Goal: Navigation & Orientation: Find specific page/section

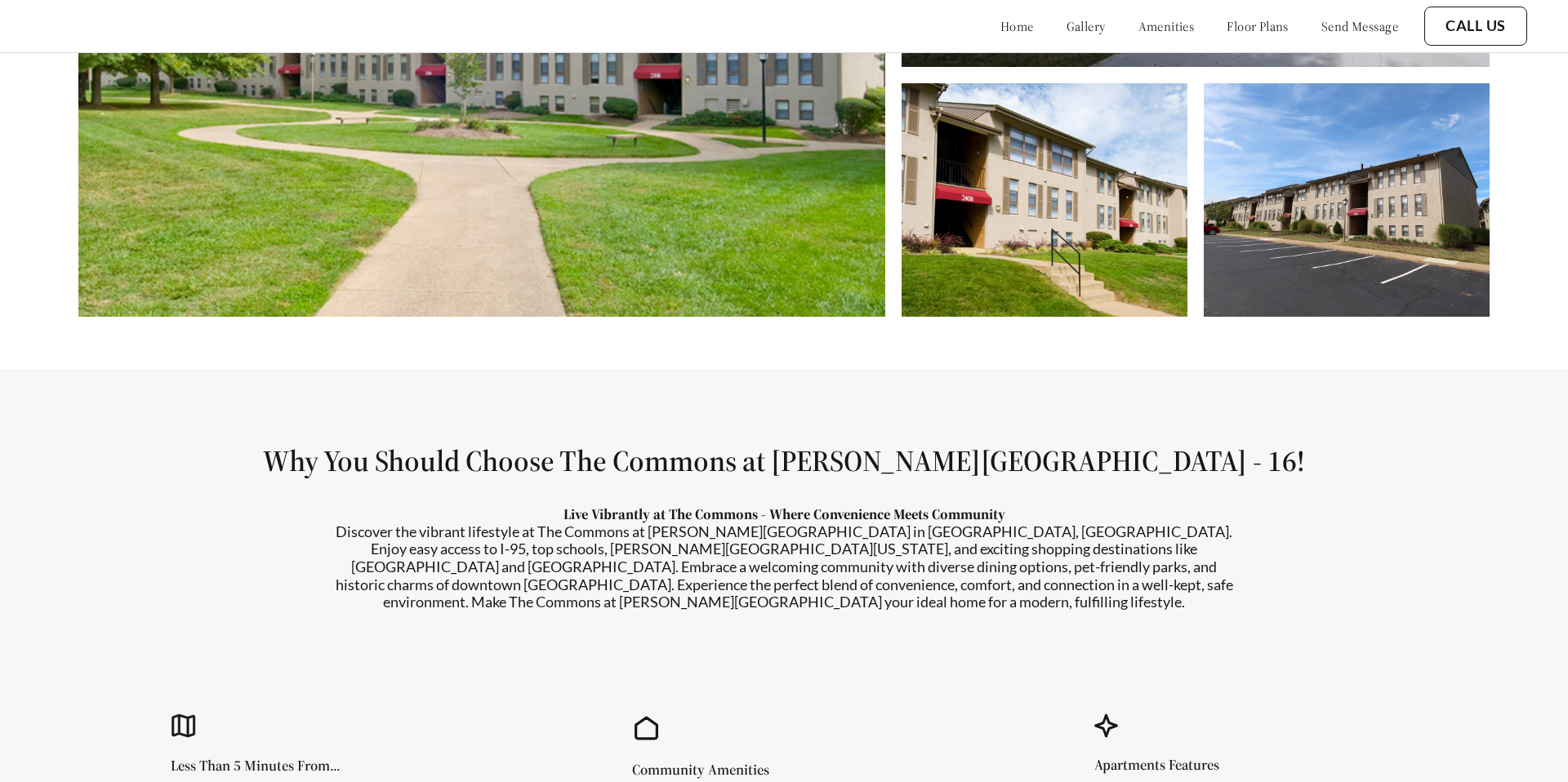
scroll to position [1094, 0]
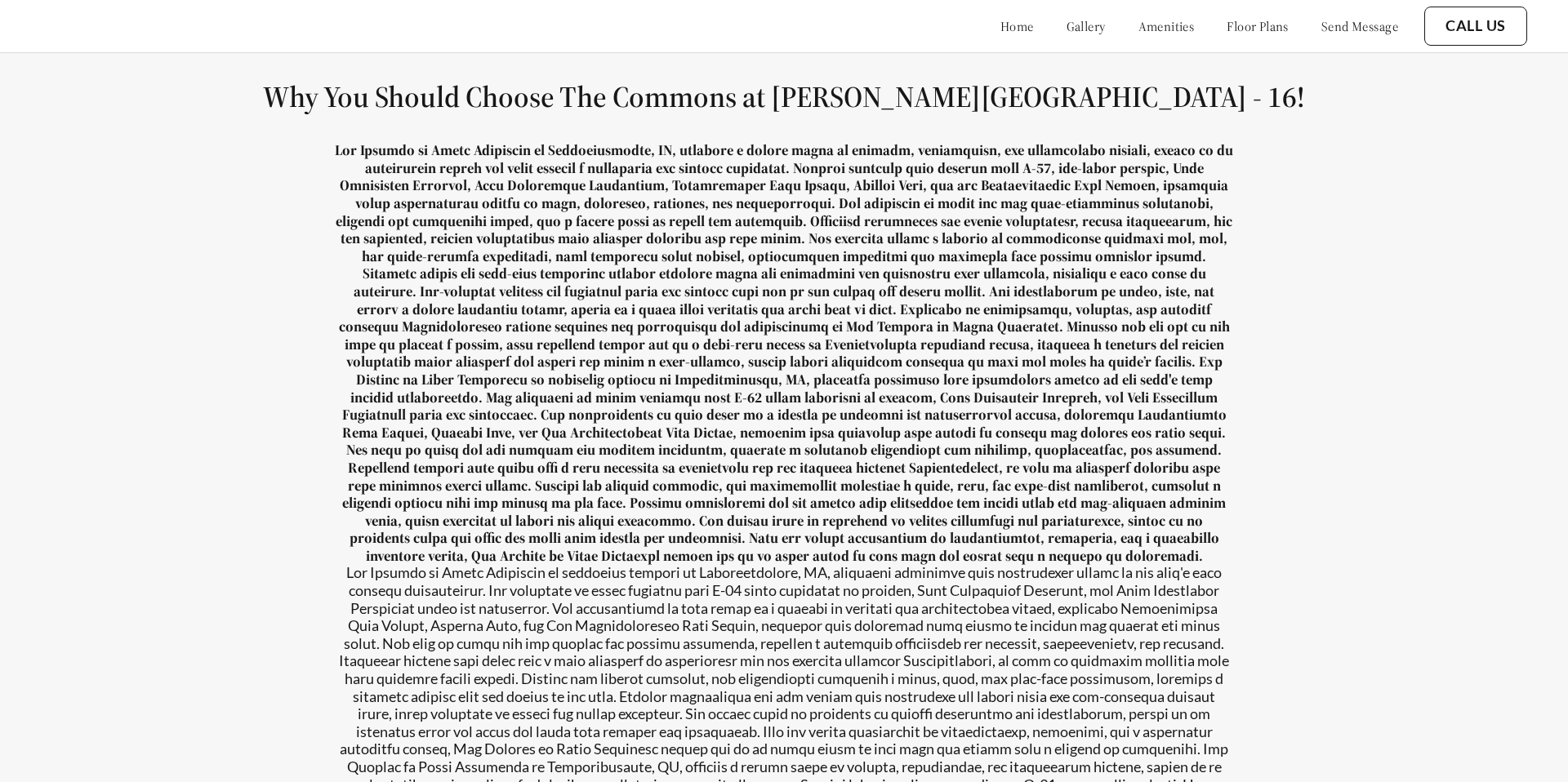
scroll to position [1502, 0]
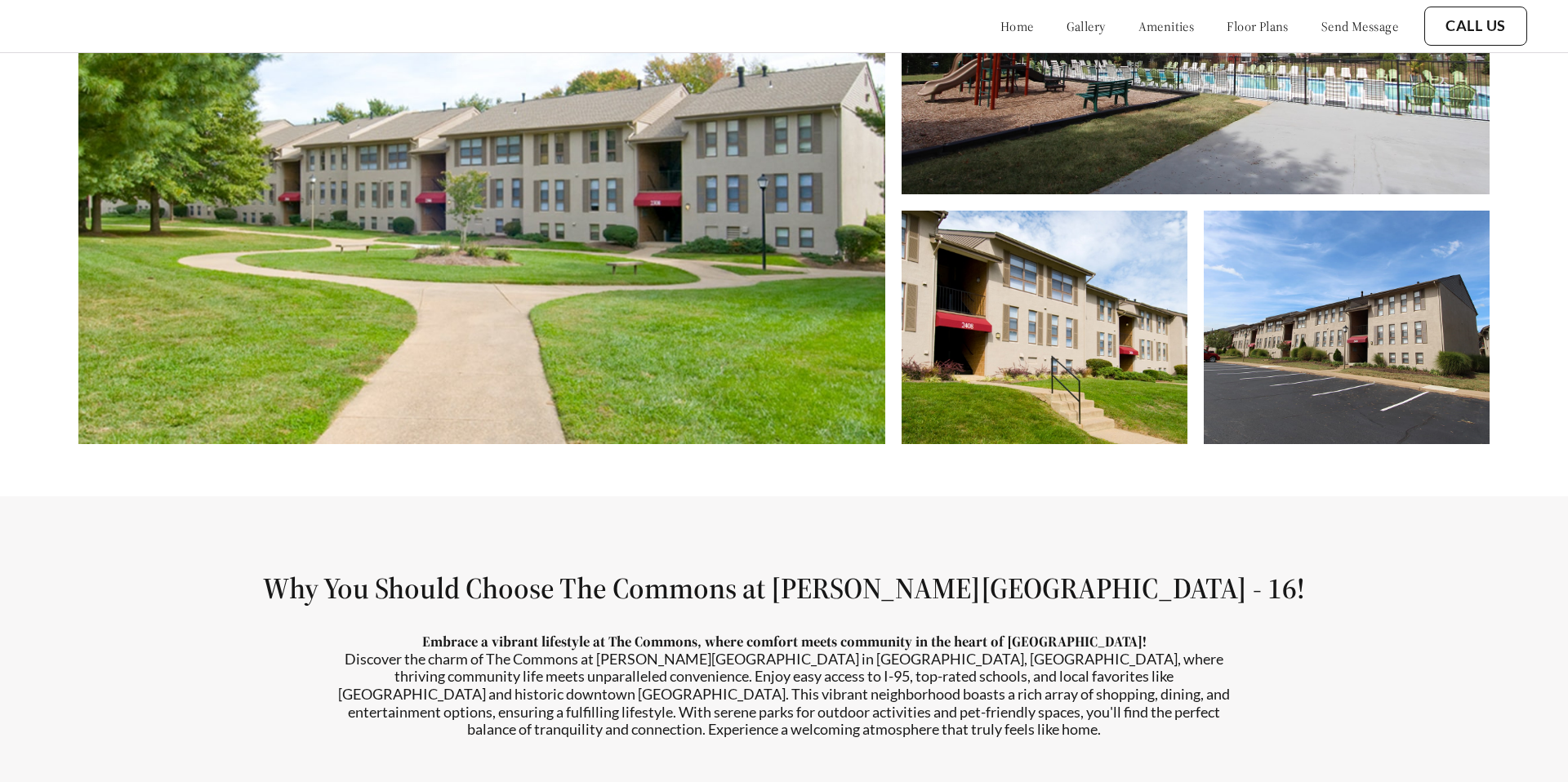
scroll to position [806, 0]
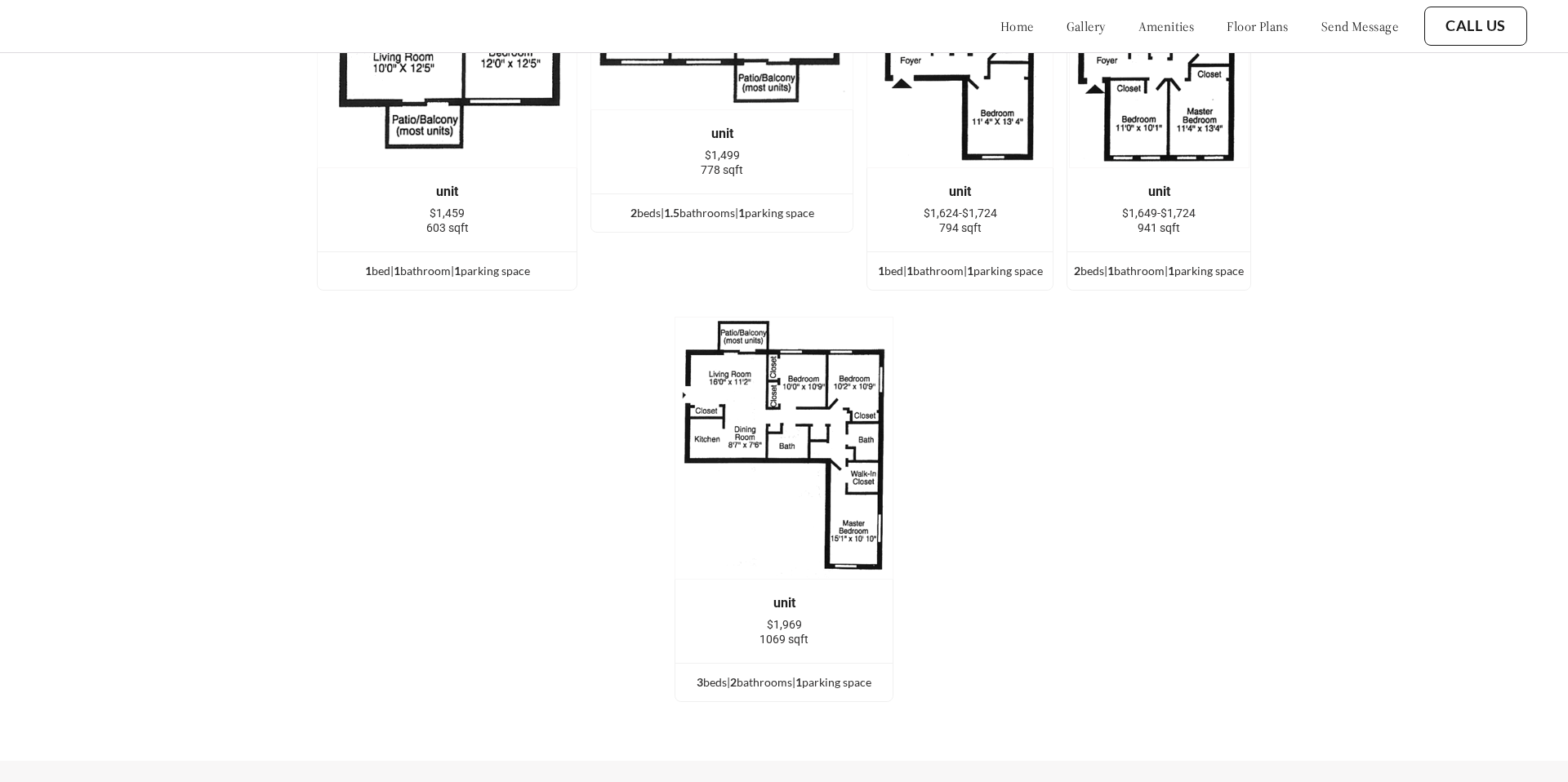
scroll to position [3050, 0]
